Goal: Task Accomplishment & Management: Use online tool/utility

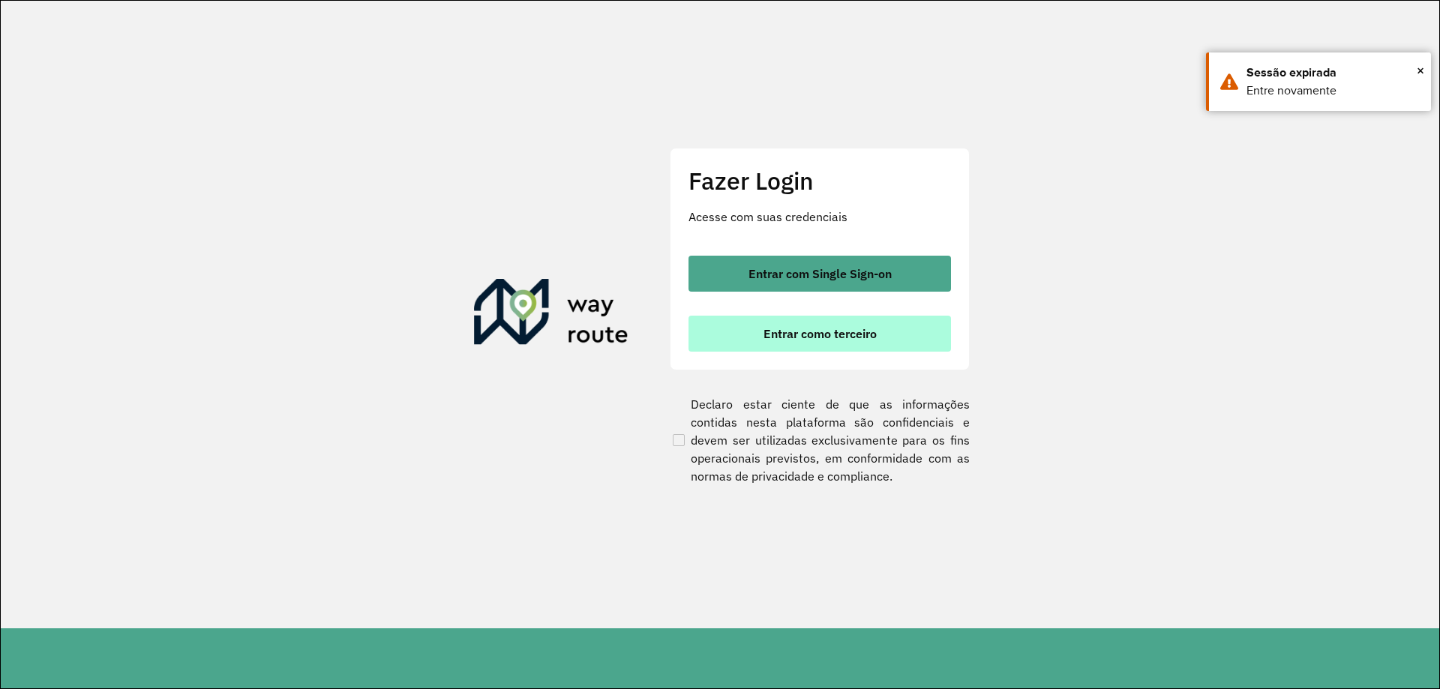
click at [816, 337] on span "Entrar como terceiro" at bounding box center [819, 334] width 113 height 12
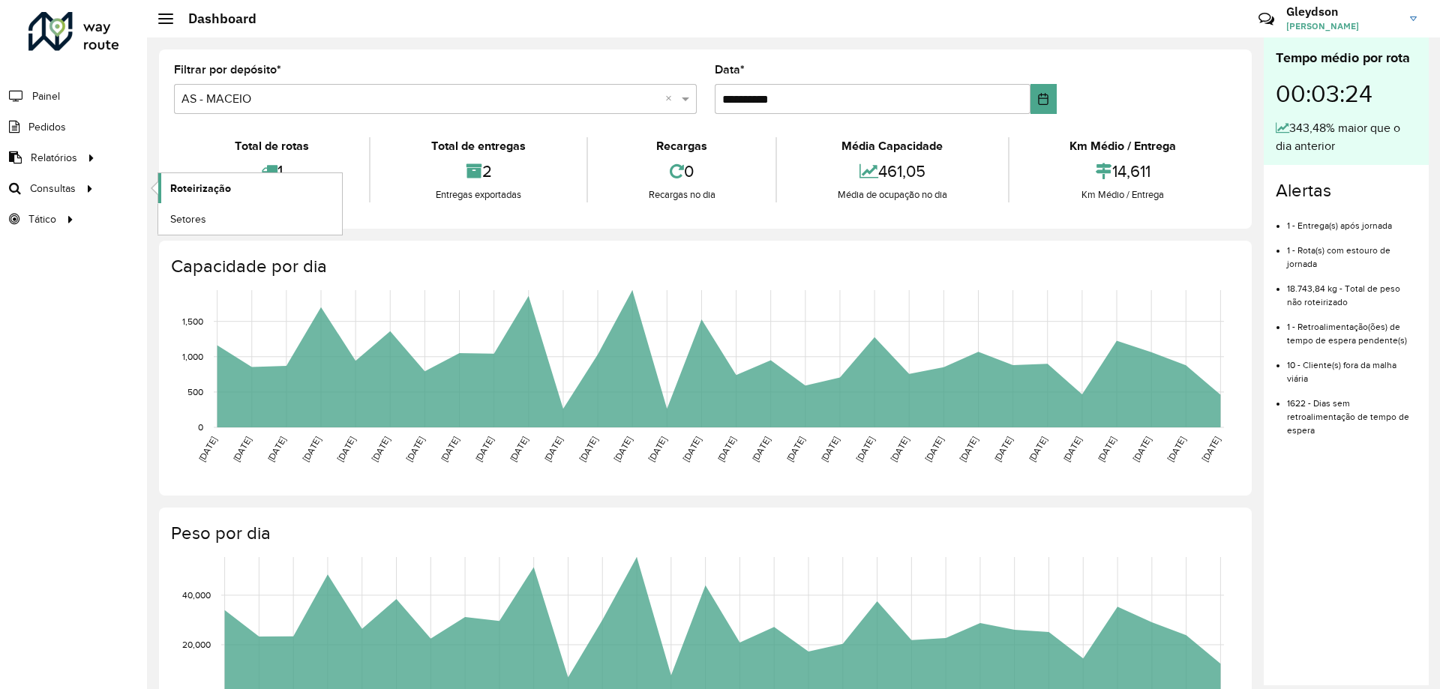
click at [232, 190] on link "Roteirização" at bounding box center [250, 188] width 184 height 30
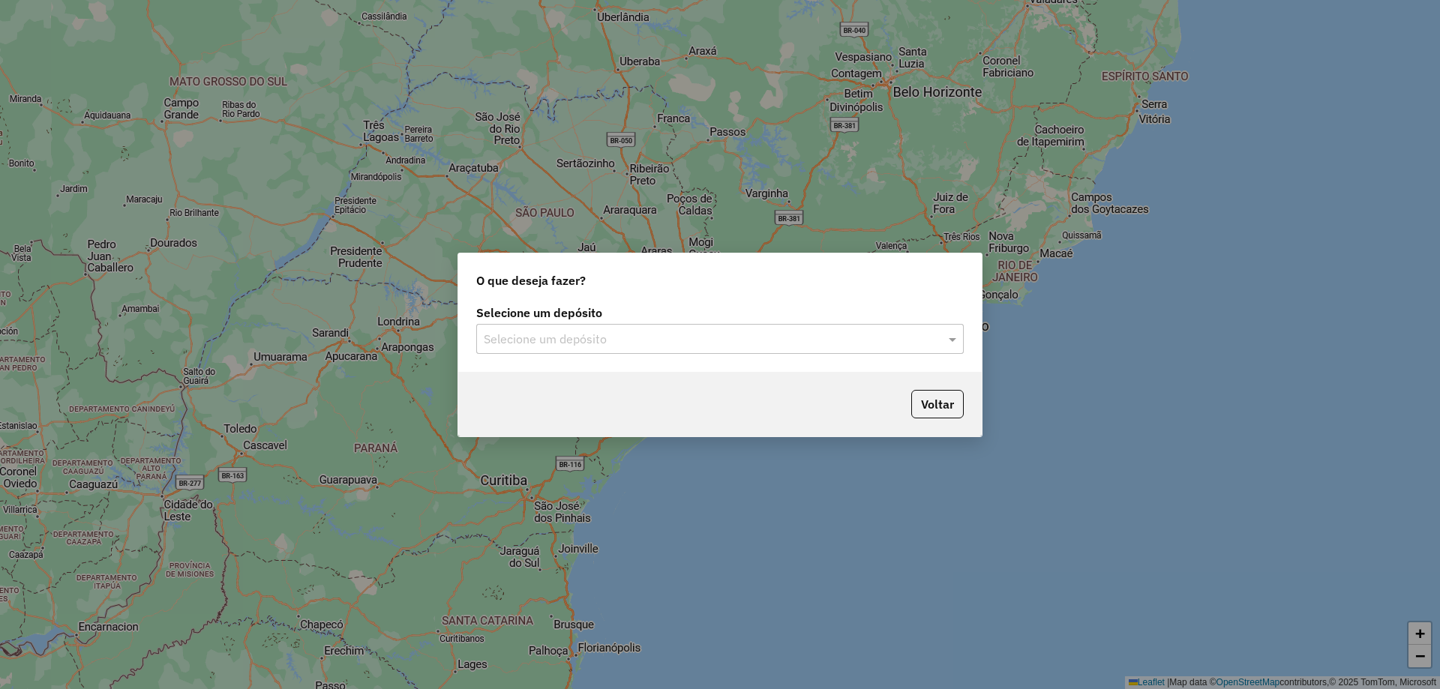
click at [857, 339] on input "text" at bounding box center [705, 340] width 442 height 18
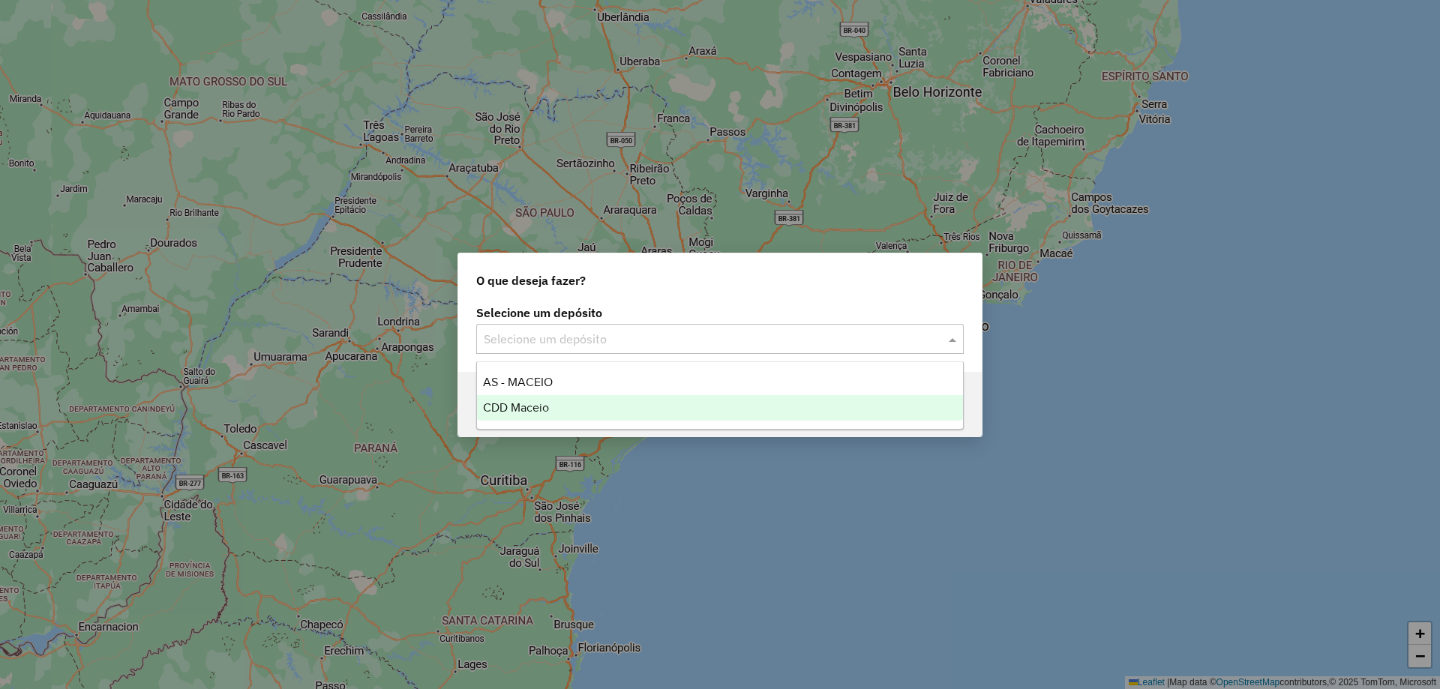
click at [573, 415] on div "CDD Maceio" at bounding box center [720, 407] width 486 height 25
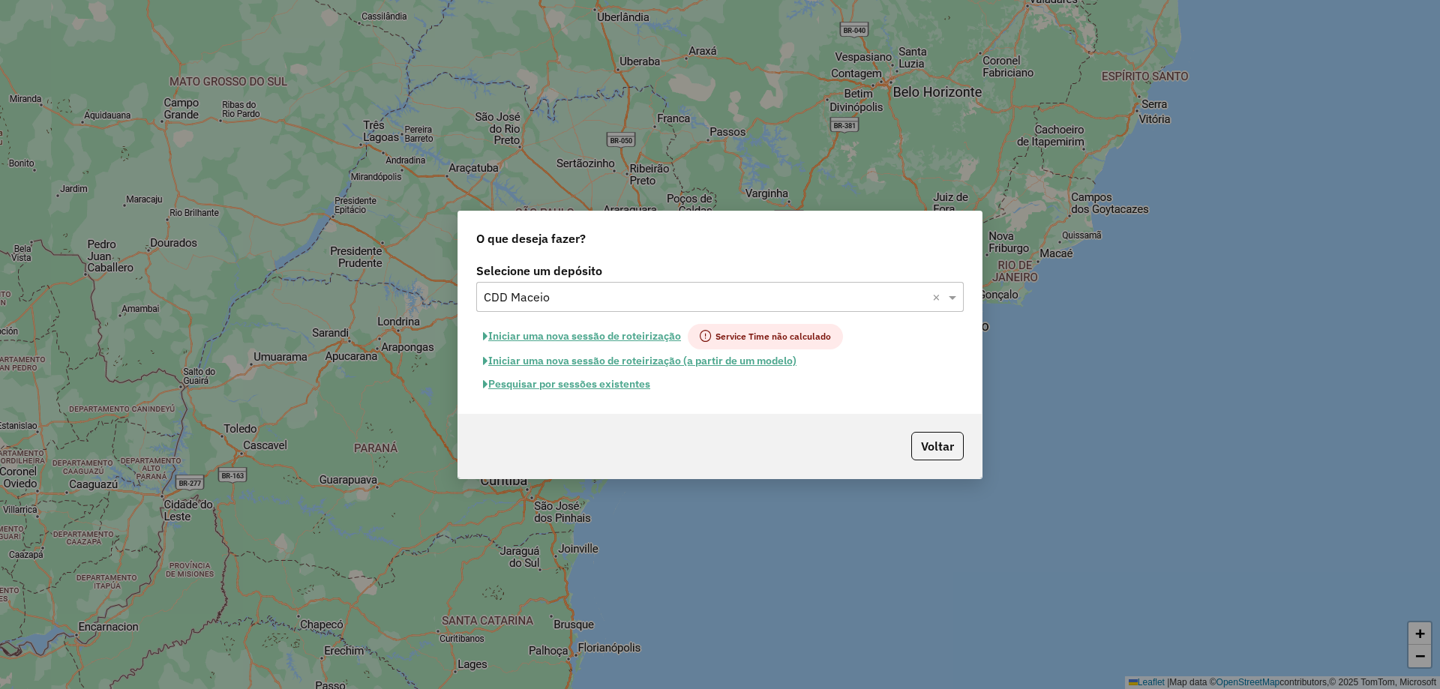
click at [582, 388] on button "Pesquisar por sessões existentes" at bounding box center [566, 384] width 181 height 23
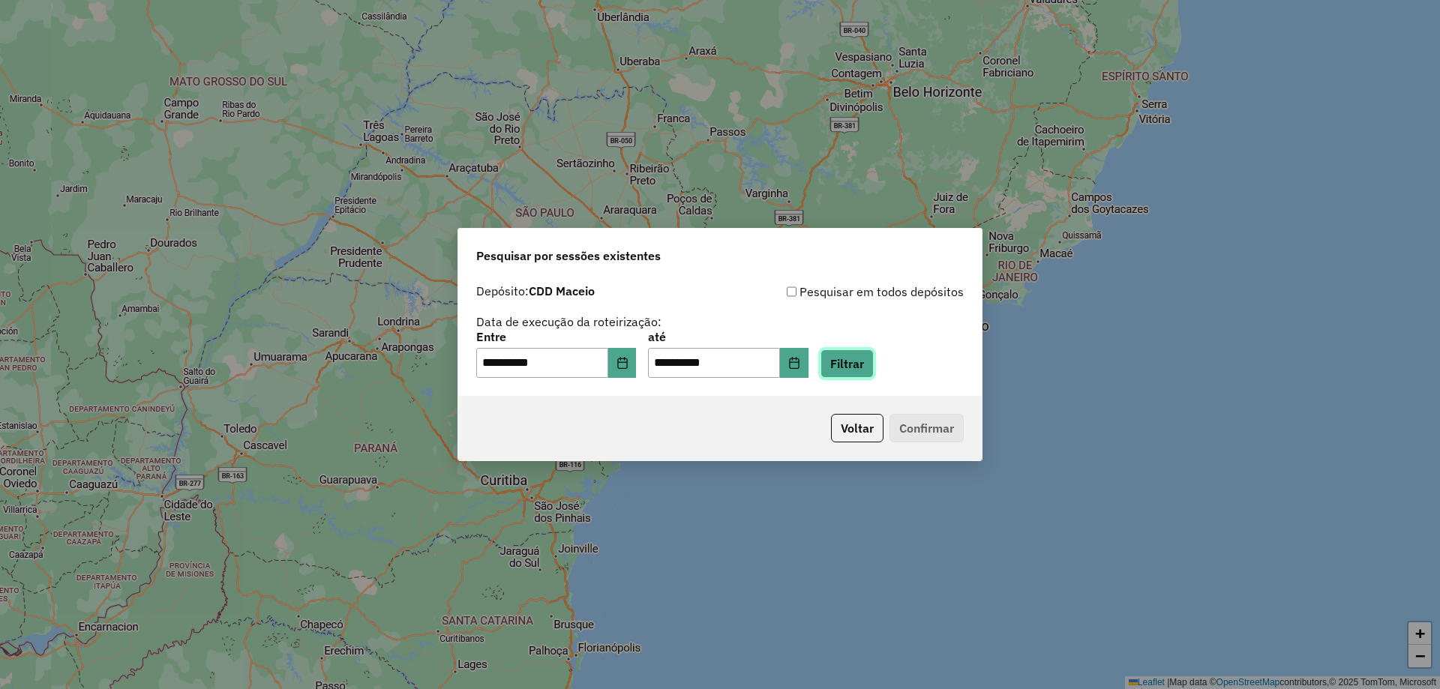
click at [873, 366] on button "Filtrar" at bounding box center [846, 363] width 53 height 28
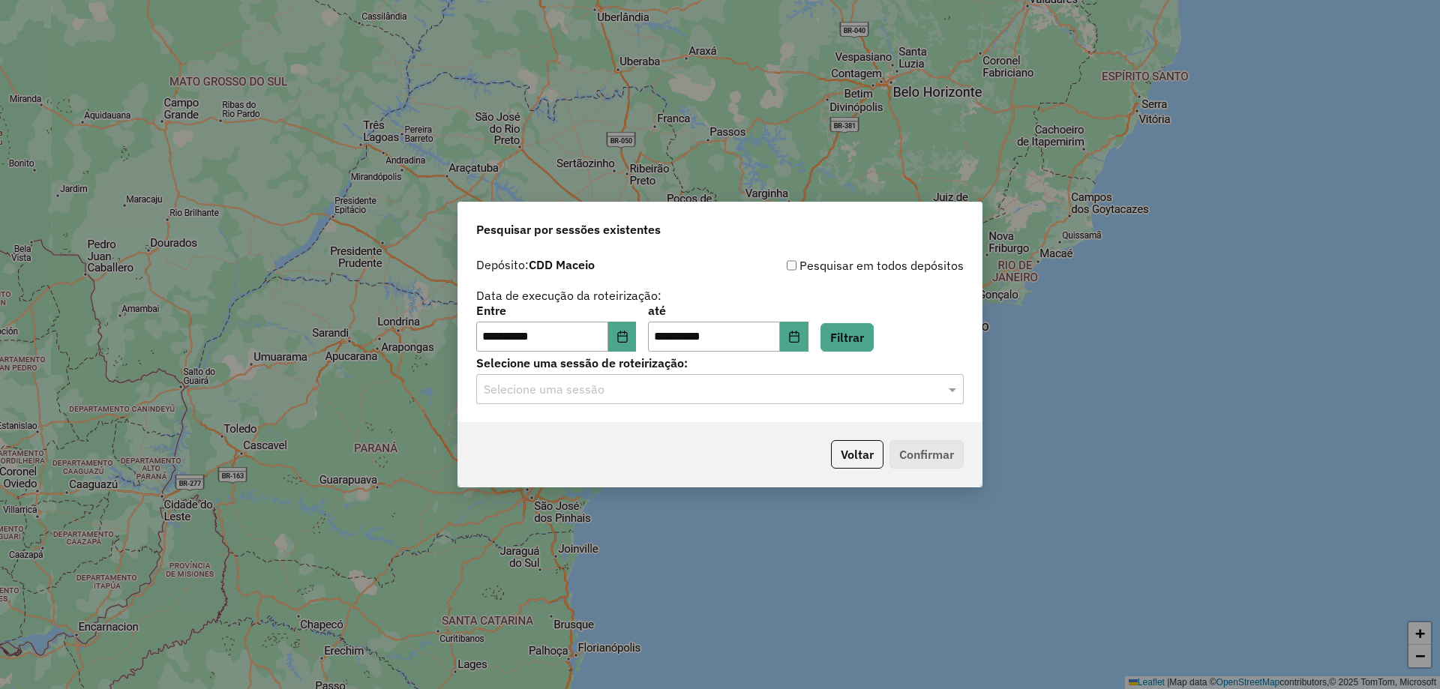
click at [711, 394] on input "text" at bounding box center [705, 390] width 442 height 18
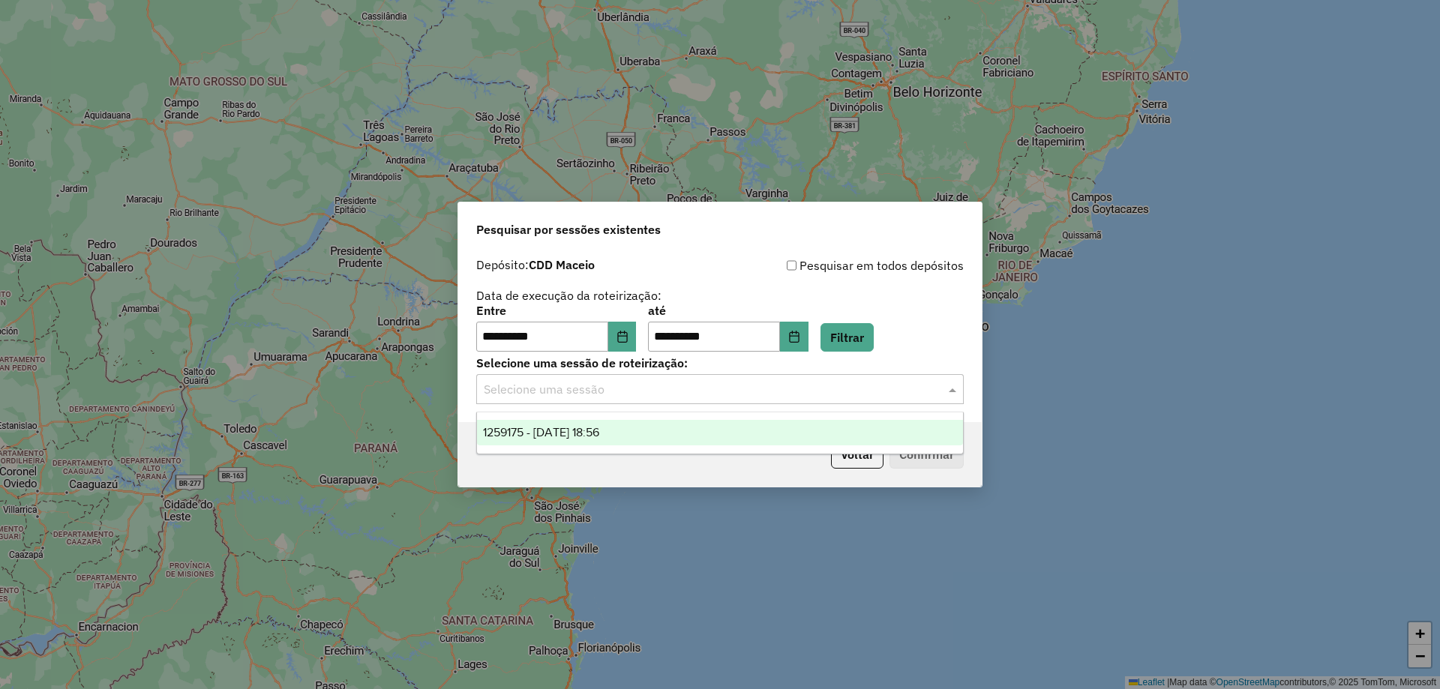
click at [679, 434] on div "1259175 - 04/09/2025 18:56" at bounding box center [720, 432] width 486 height 25
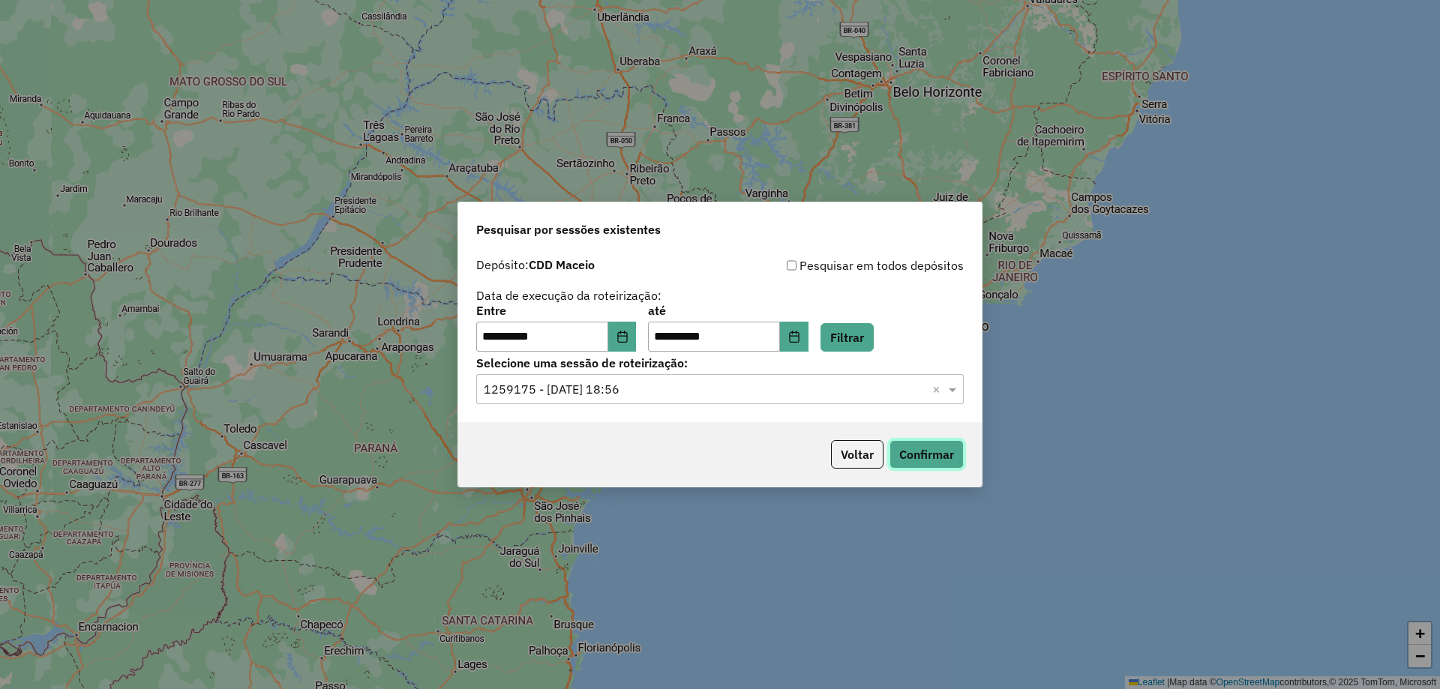
click at [918, 451] on button "Confirmar" at bounding box center [926, 454] width 74 height 28
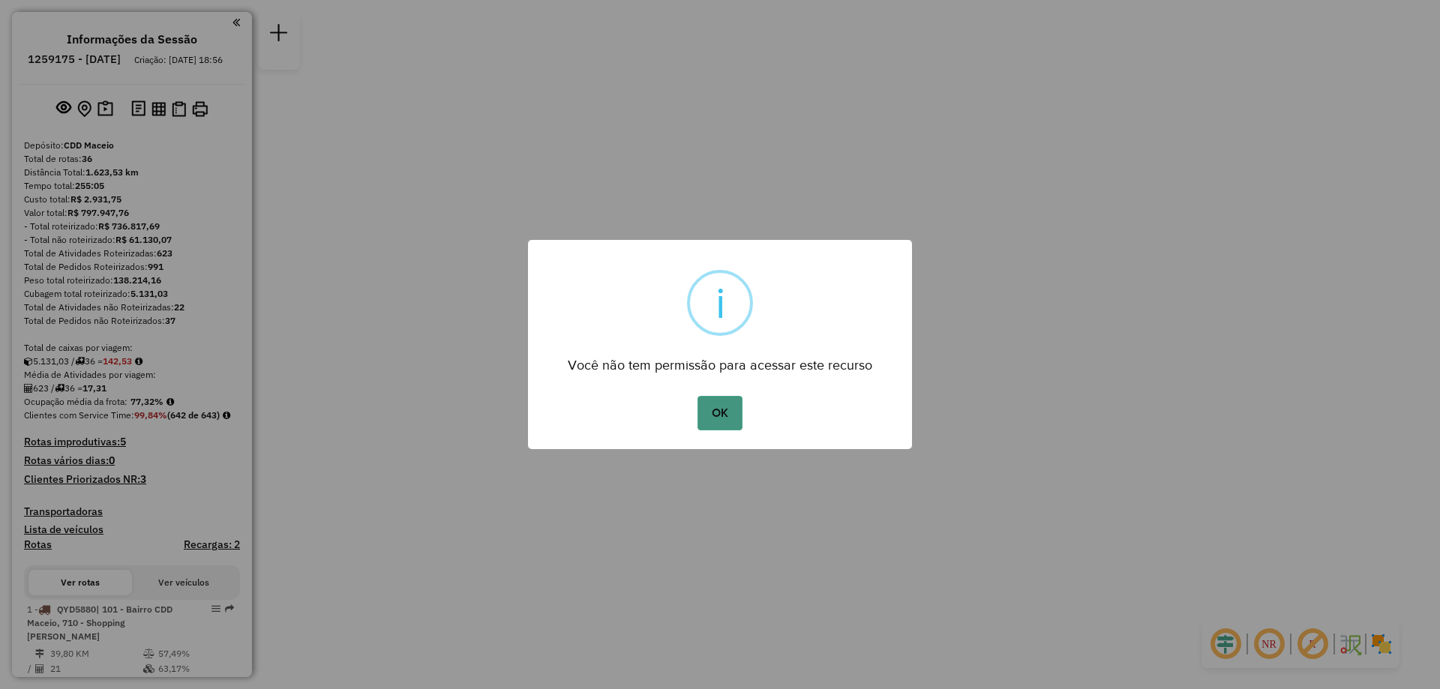
click at [716, 412] on button "OK" at bounding box center [719, 413] width 44 height 34
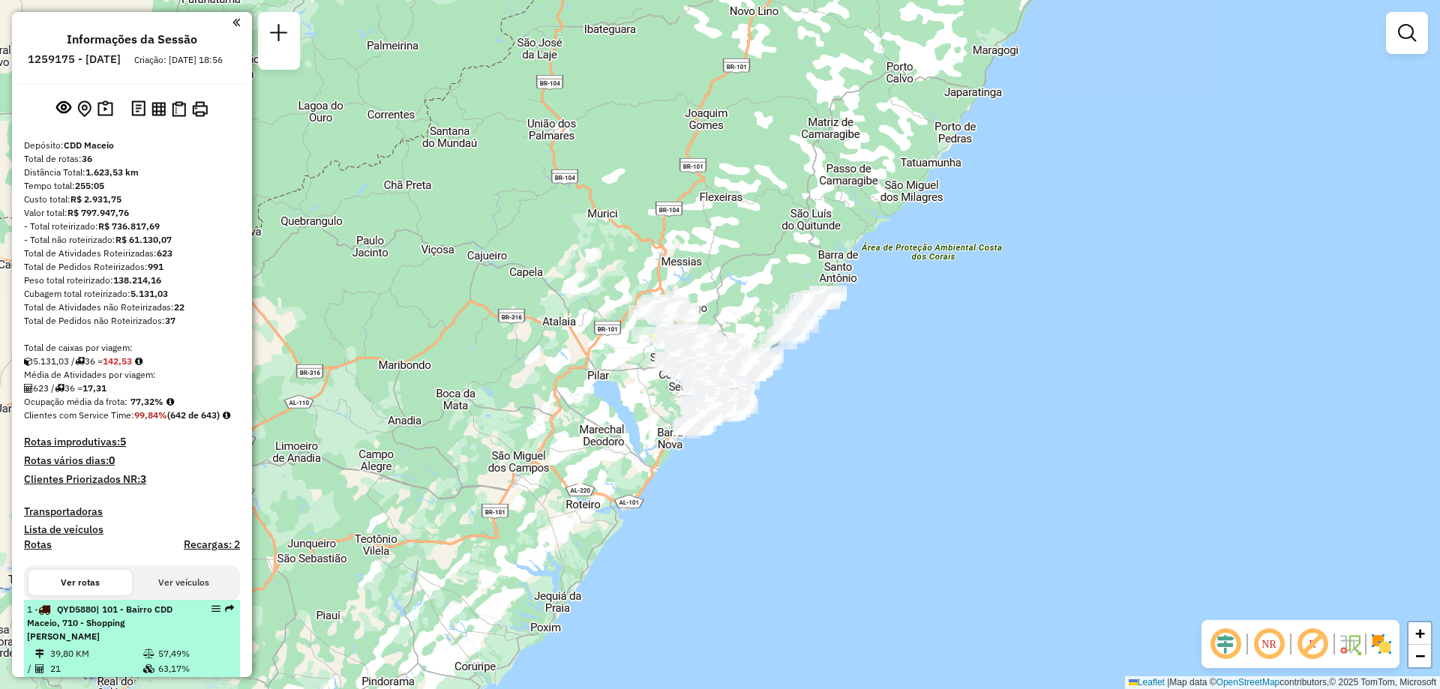
select select "**********"
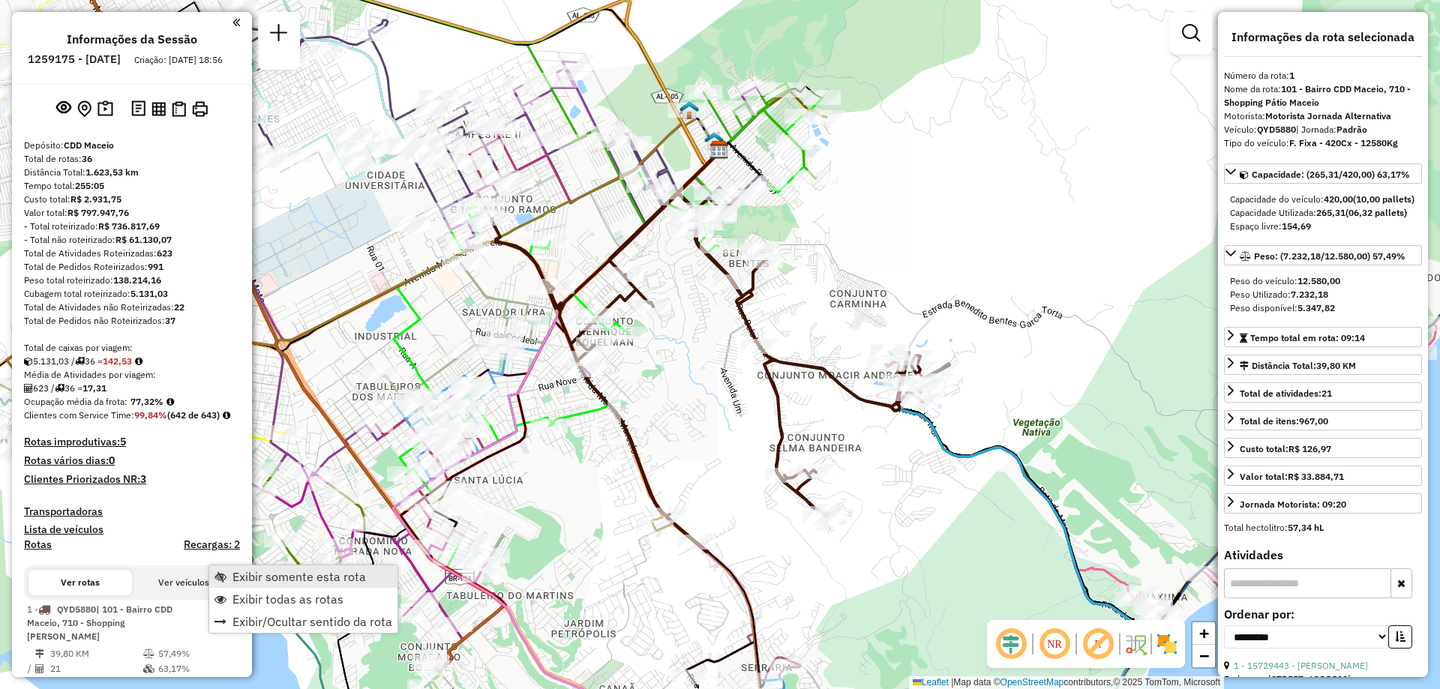
click at [268, 574] on span "Exibir somente esta rota" at bounding box center [298, 577] width 133 height 12
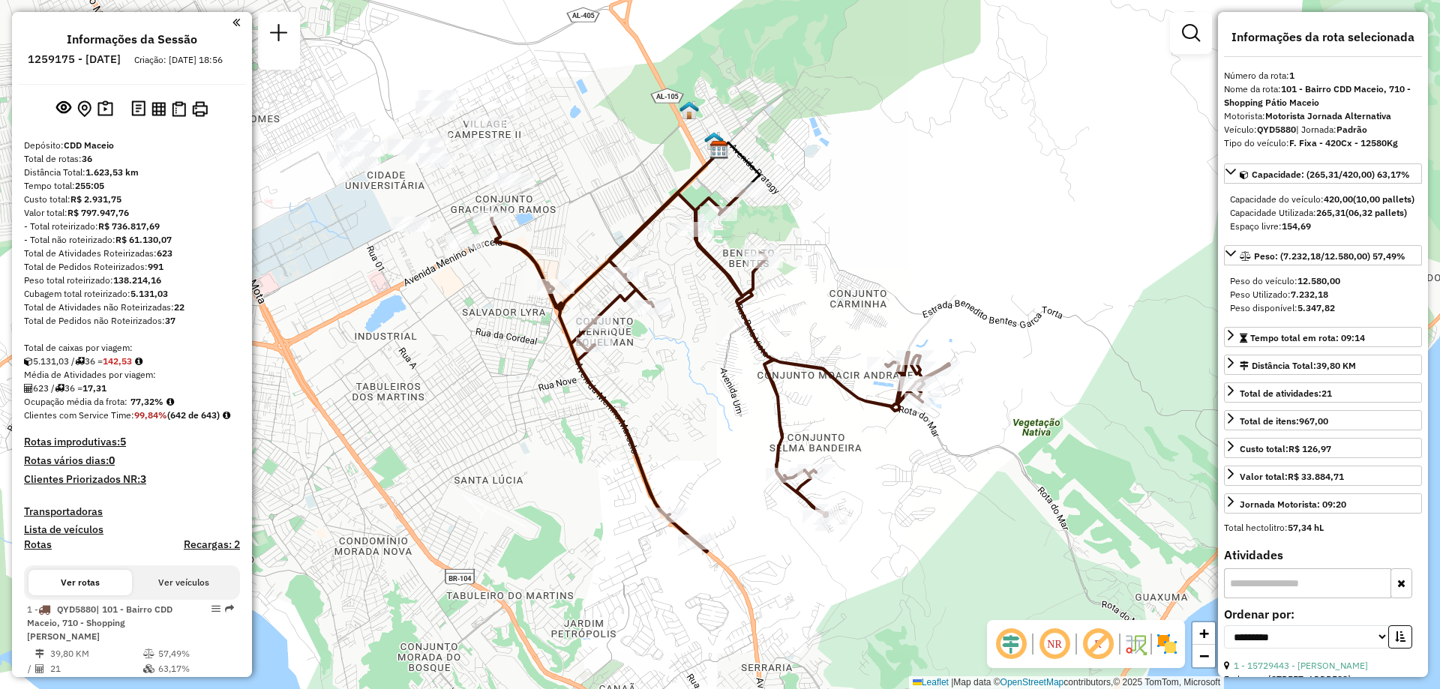
click at [1049, 637] on em at bounding box center [1054, 644] width 36 height 36
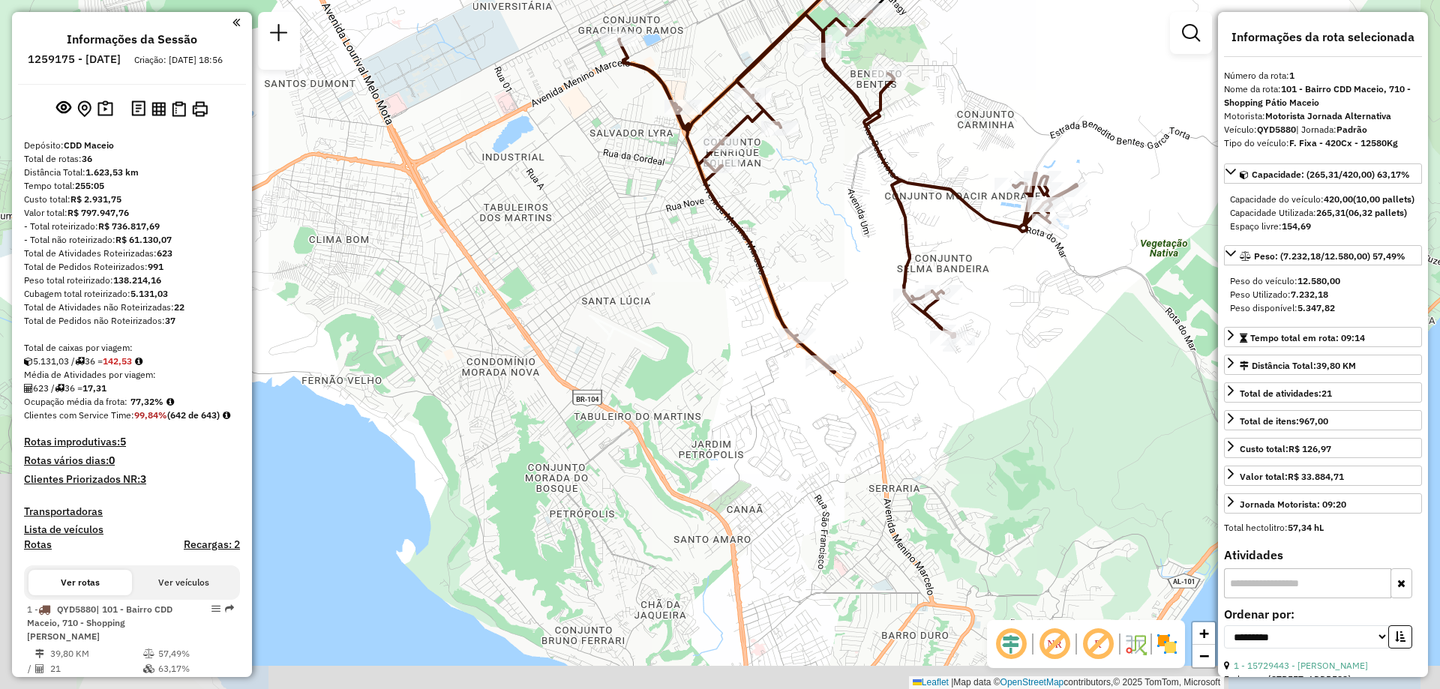
drag, startPoint x: 906, startPoint y: 526, endPoint x: 1034, endPoint y: 347, distance: 219.3
click at [1034, 347] on div "Janela de atendimento Grade de atendimento Capacidade Transportadoras Veículos …" at bounding box center [720, 344] width 1440 height 689
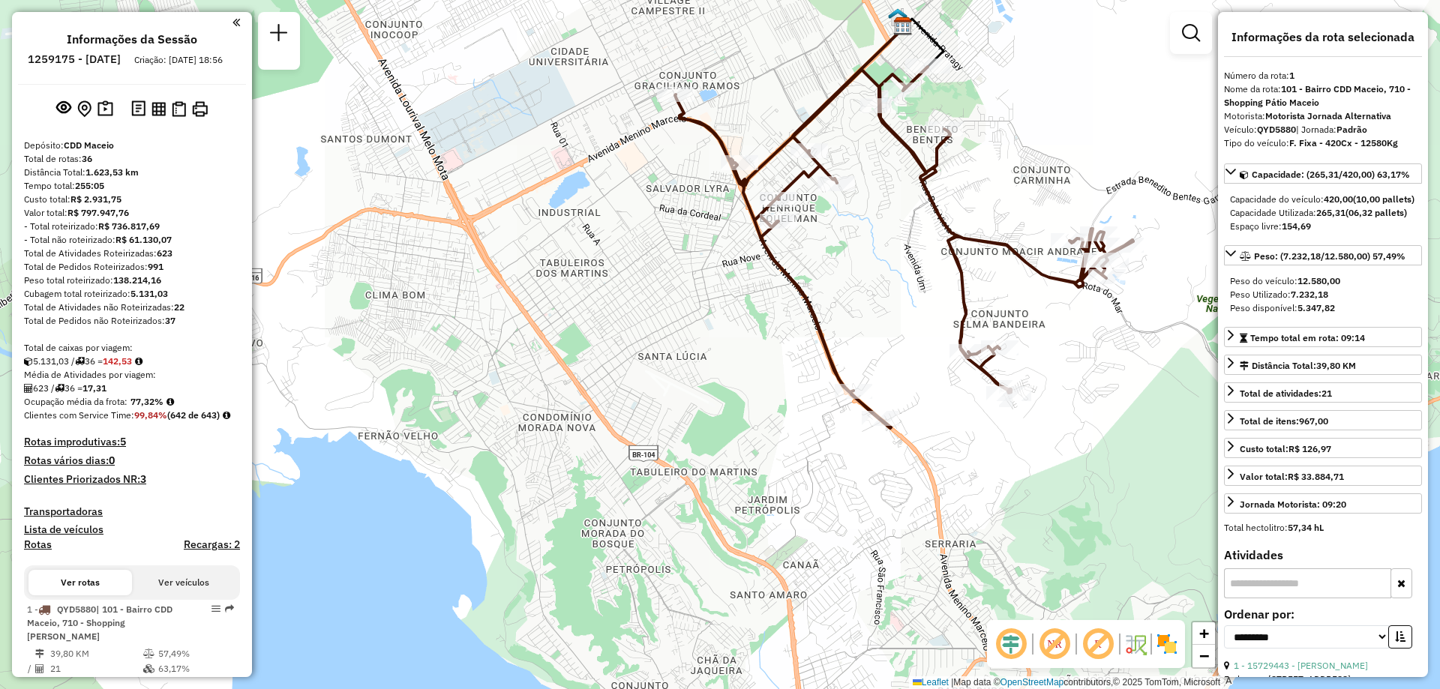
drag, startPoint x: 880, startPoint y: 382, endPoint x: 936, endPoint y: 438, distance: 79.5
click at [936, 438] on div "Janela de atendimento Grade de atendimento Capacidade Transportadoras Veículos …" at bounding box center [720, 344] width 1440 height 689
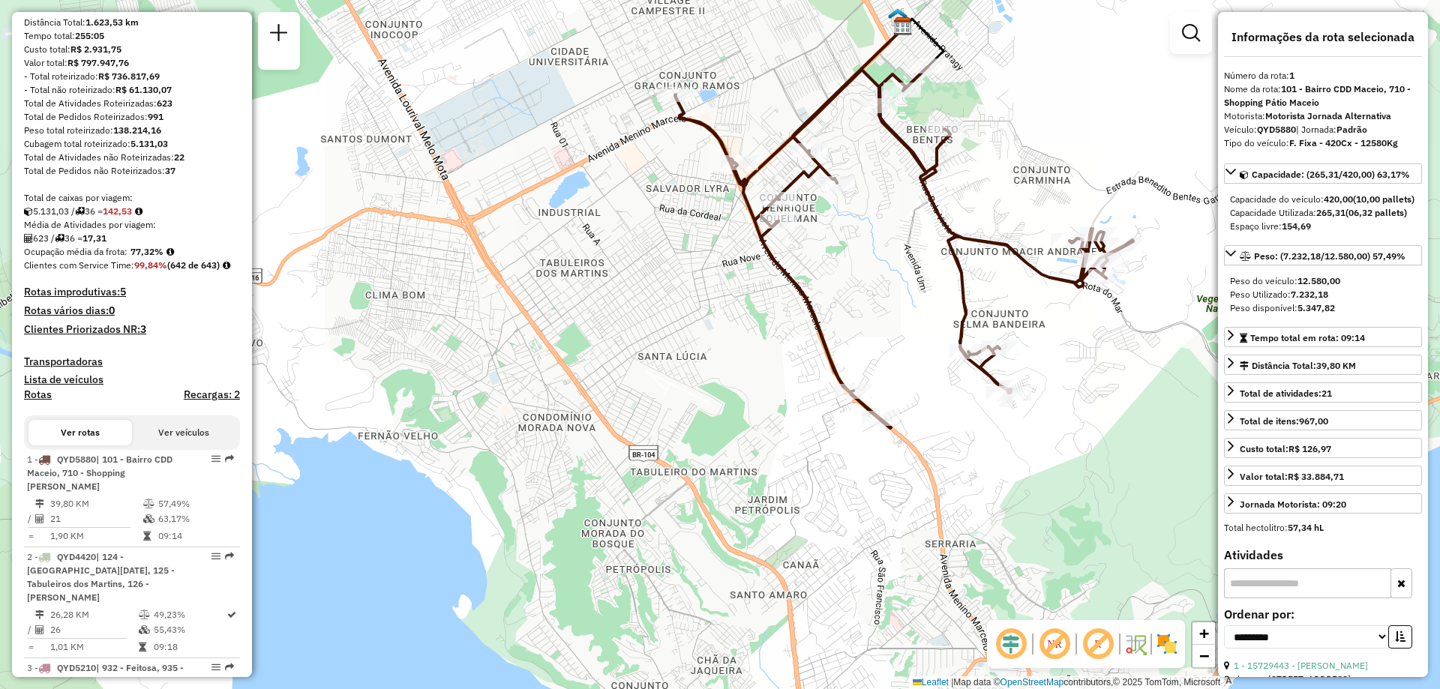
scroll to position [225, 0]
